Goal: Find specific page/section: Find specific page/section

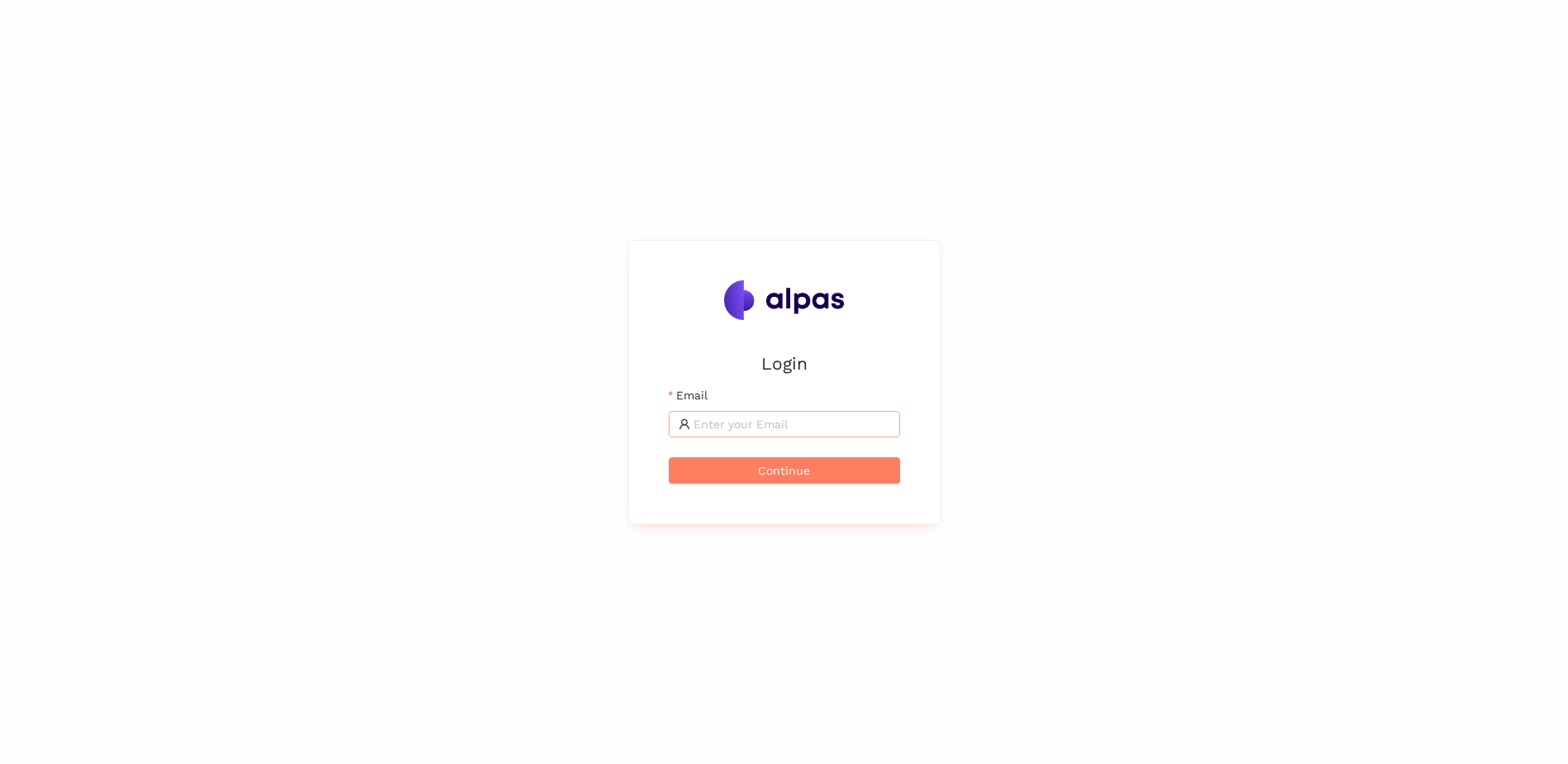
click at [756, 424] on input "Email" at bounding box center [792, 424] width 197 height 18
type input "[DOMAIN_NAME][EMAIL_ADDRESS][DOMAIN_NAME]"
click at [780, 458] on button "Continue" at bounding box center [784, 470] width 231 height 26
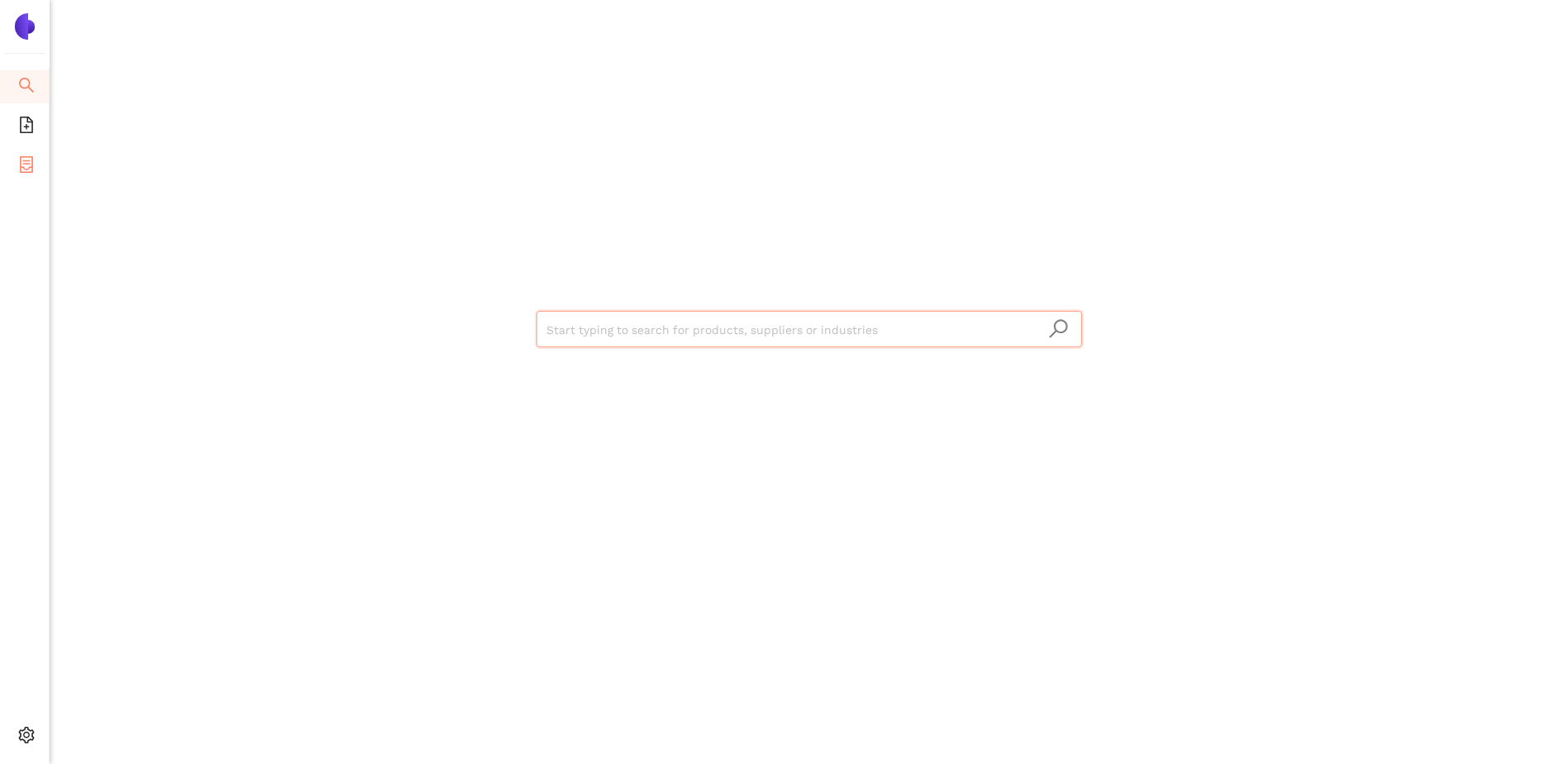
drag, startPoint x: 8, startPoint y: 173, endPoint x: 18, endPoint y: 171, distance: 10.2
click at [8, 173] on li "eSourcing Projects" at bounding box center [24, 166] width 49 height 33
